Goal: Navigation & Orientation: Find specific page/section

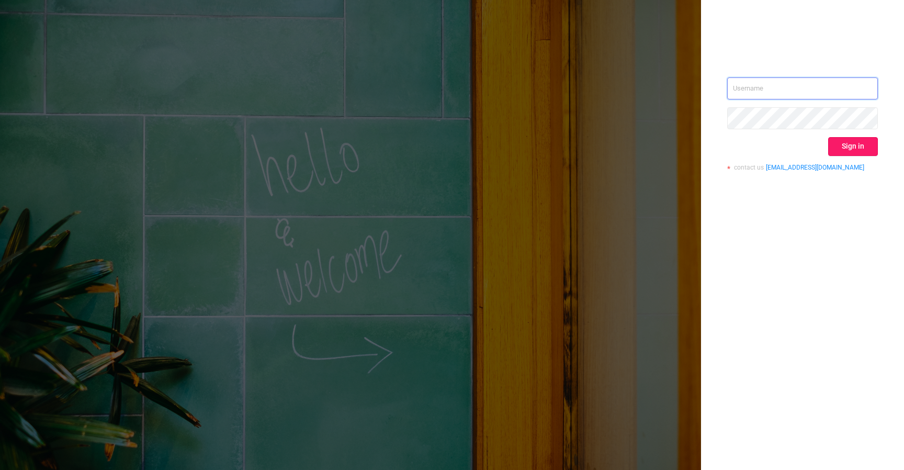
type input "izdrnja@mediaocean.com"
click at [862, 142] on button "Sign in" at bounding box center [853, 146] width 50 height 19
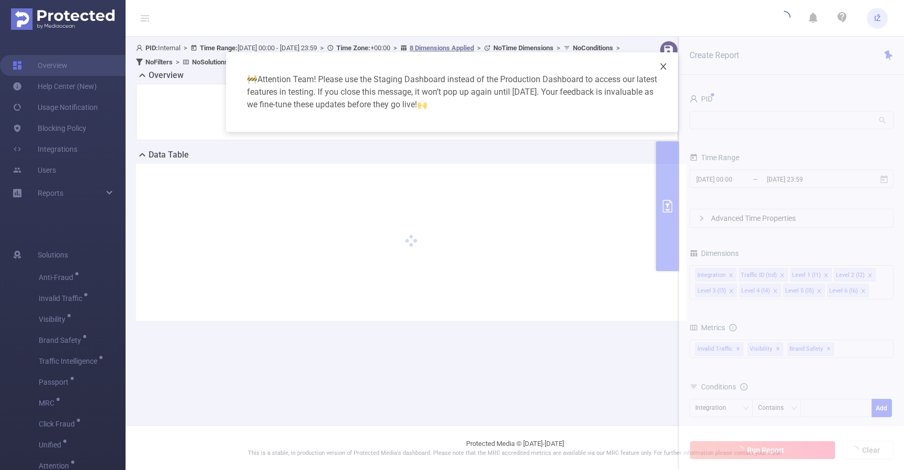
click at [665, 67] on icon "icon: close" at bounding box center [663, 66] width 8 height 8
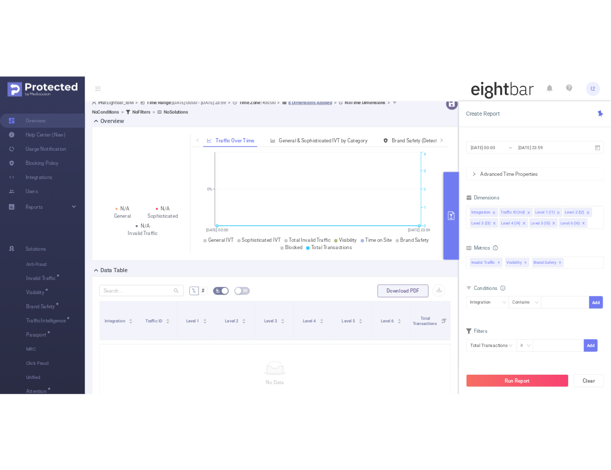
scroll to position [12, 0]
